Goal: Information Seeking & Learning: Learn about a topic

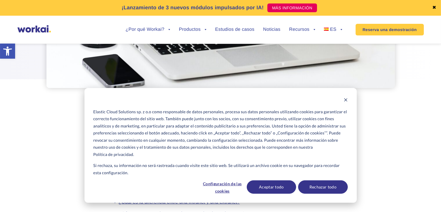
scroll to position [151, 0]
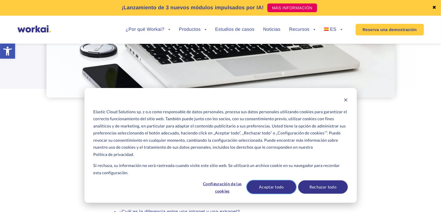
click at [285, 184] on button "Aceptar todo" at bounding box center [271, 186] width 49 height 13
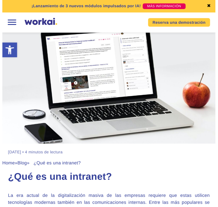
scroll to position [0, 0]
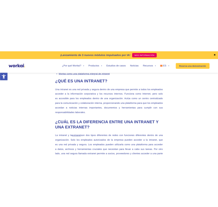
scroll to position [350, 0]
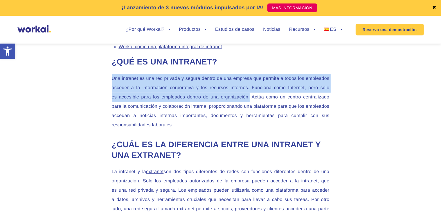
drag, startPoint x: 249, startPoint y: 98, endPoint x: 109, endPoint y: 78, distance: 141.9
click at [246, 94] on p "Una intranet es una red privada y segura dentro de una empresa que permite a to…" at bounding box center [221, 102] width 218 height 56
